Goal: Task Accomplishment & Management: Manage account settings

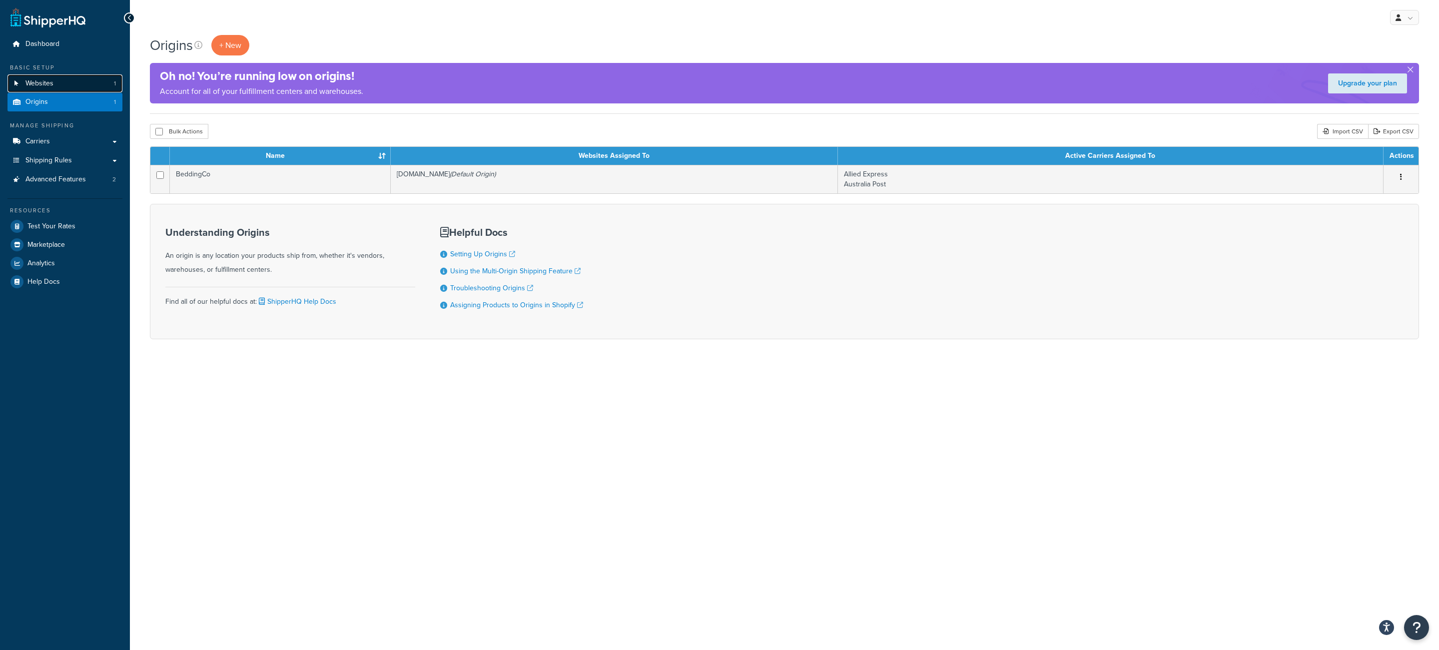
click at [40, 82] on span "Websites" at bounding box center [39, 83] width 28 height 8
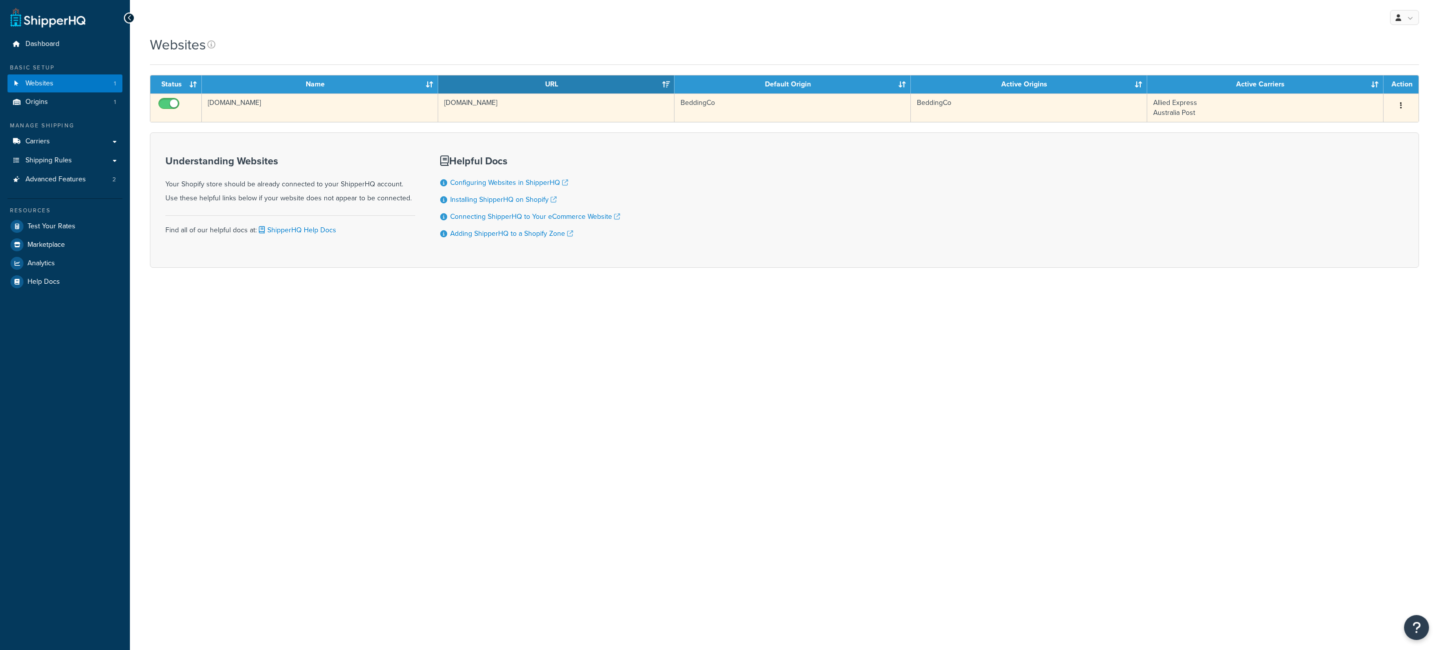
click at [347, 115] on td "[DOMAIN_NAME]" at bounding box center [320, 107] width 236 height 28
